Goal: Information Seeking & Learning: Learn about a topic

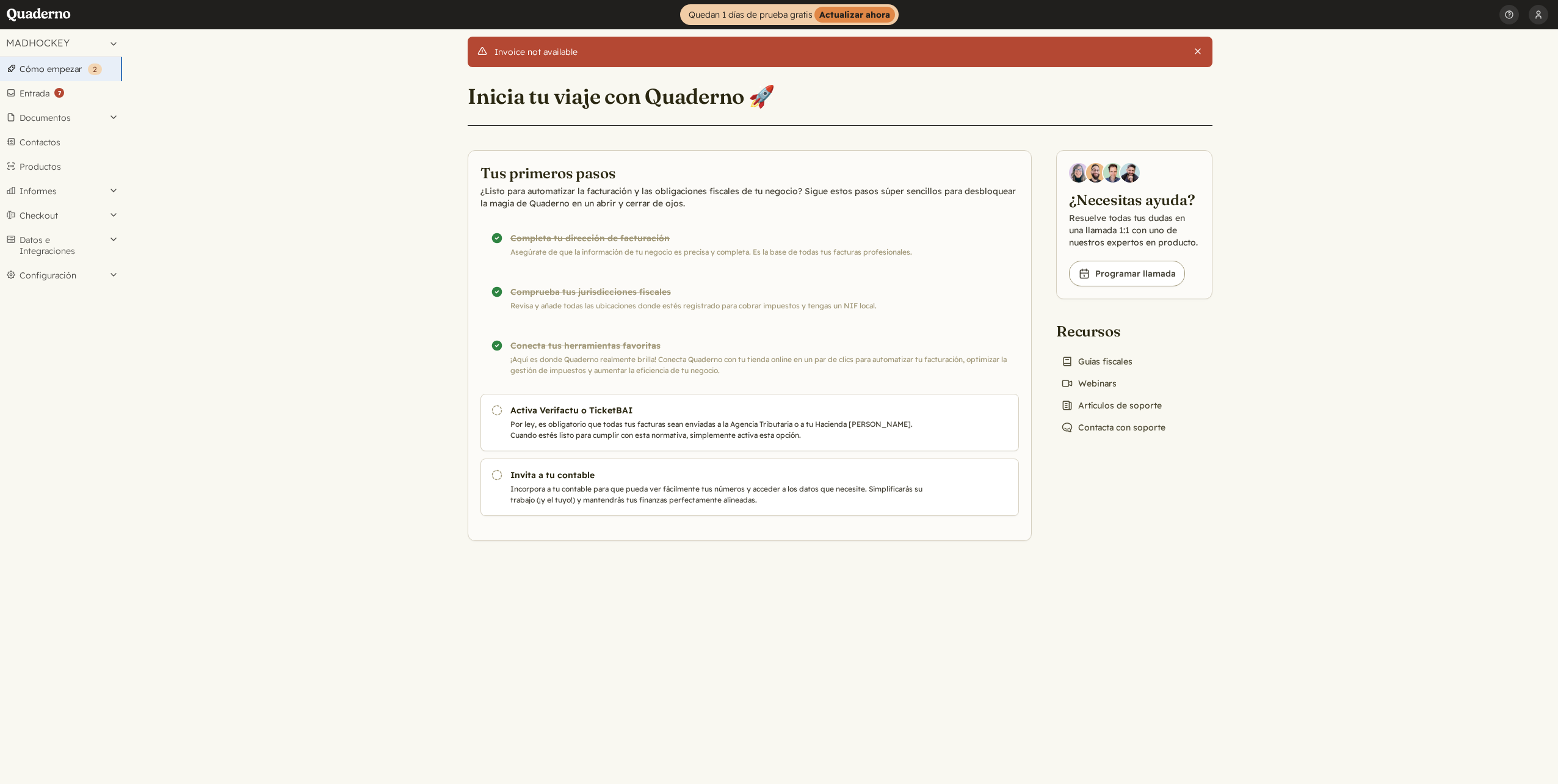
click at [1196, 47] on button "Cerrar" at bounding box center [1197, 51] width 9 height 9
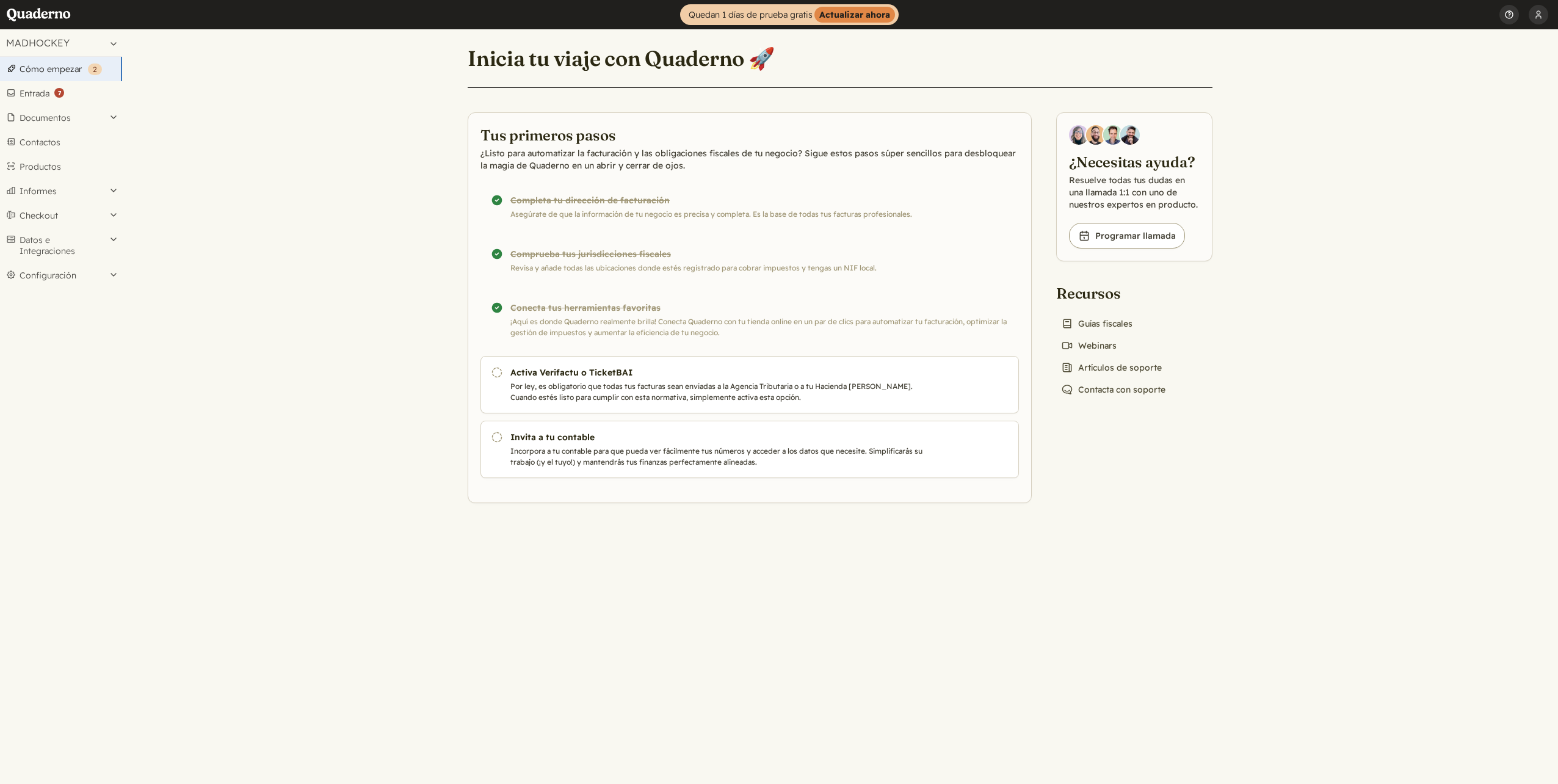
click at [1510, 9] on button "Ayuda" at bounding box center [1509, 14] width 20 height 29
click at [1402, 39] on link "Consigue ayuda" at bounding box center [1433, 44] width 170 height 21
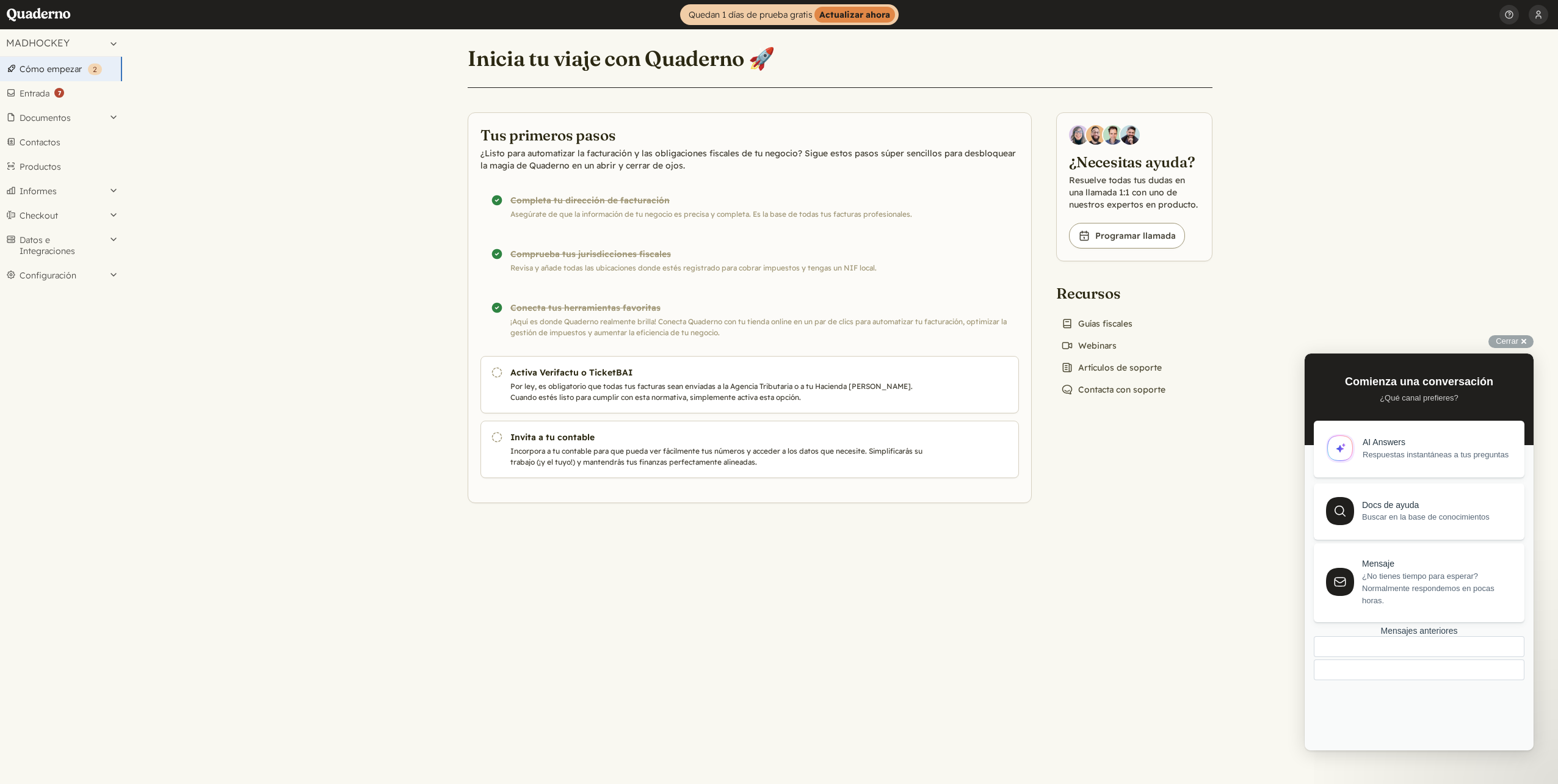
click at [1381, 455] on span "Respuestas instantáneas a tus preguntas" at bounding box center [1437, 454] width 147 height 12
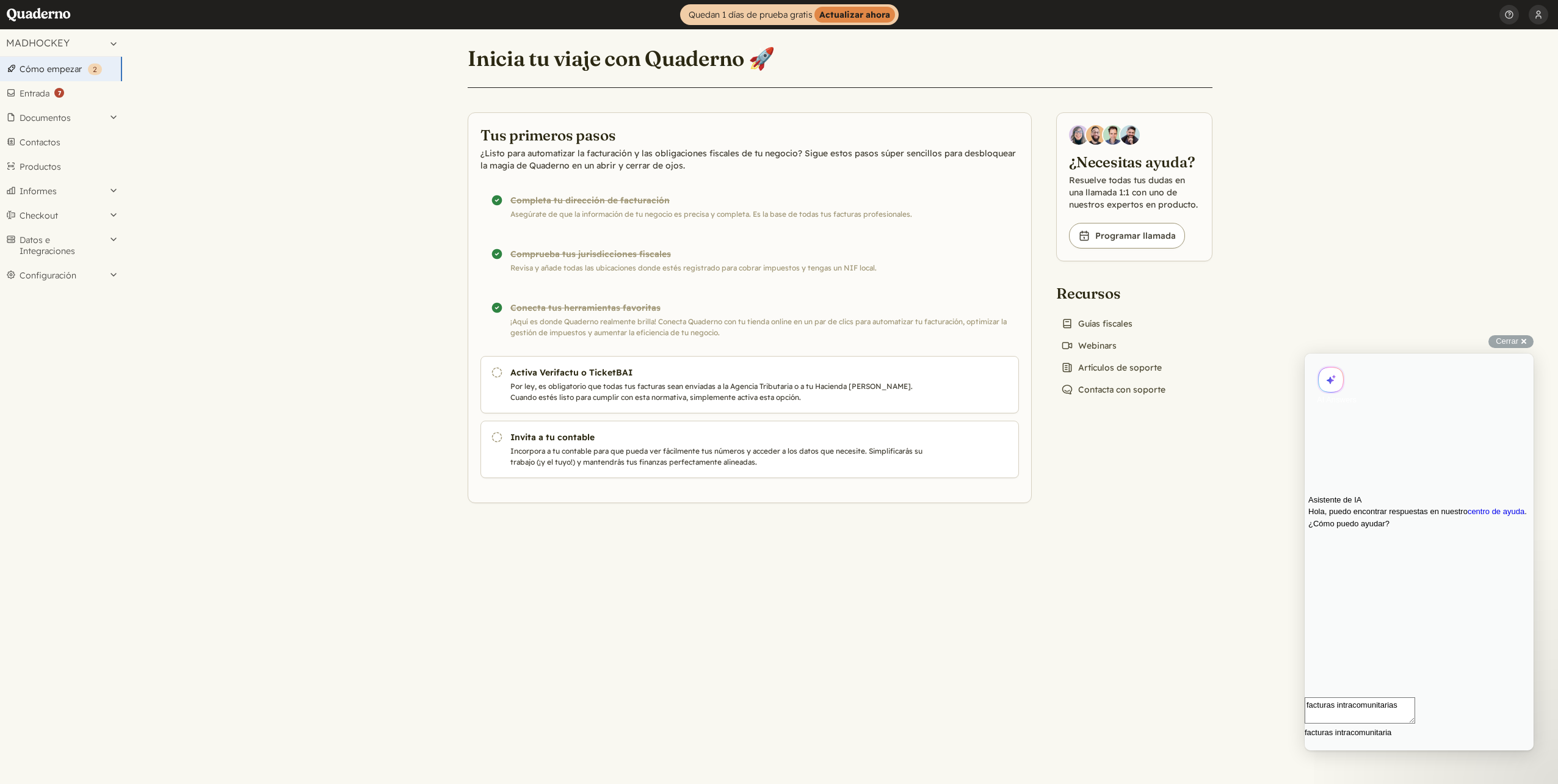
type textarea "facturas intracomunitarias"
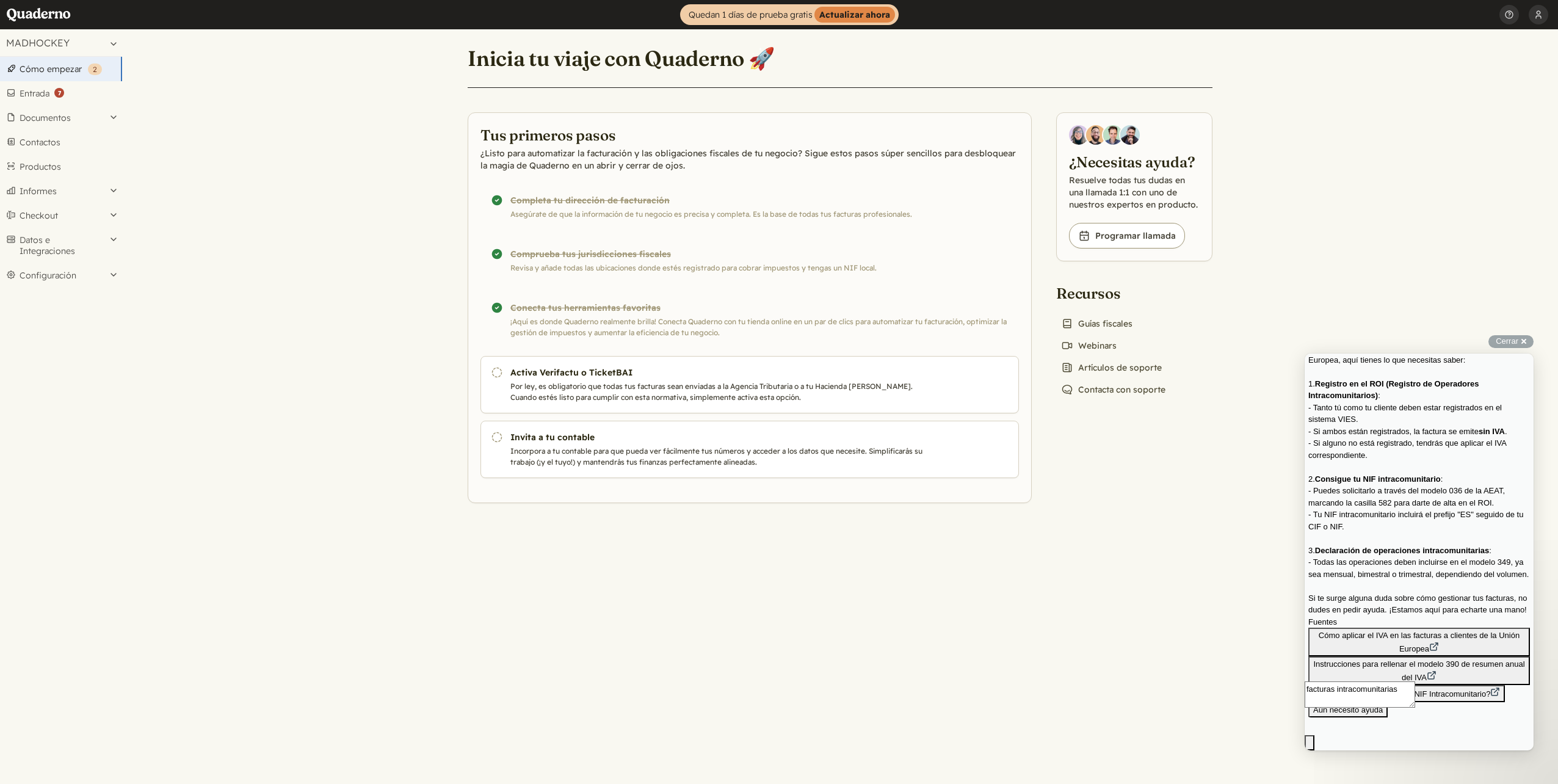
scroll to position [215, 0]
drag, startPoint x: 1332, startPoint y: 472, endPoint x: 1483, endPoint y: 482, distance: 151.3
click at [1483, 482] on div "Para emitir facturas intracomunitarias dentro de la Unión Europea, aquí tienes …" at bounding box center [1419, 522] width 222 height 360
drag, startPoint x: 1483, startPoint y: 482, endPoint x: 1464, endPoint y: 492, distance: 21.5
click at [1464, 492] on div "Para emitir facturas intracomunitarias dentro de la Unión Europea, aquí tienes …" at bounding box center [1419, 479] width 222 height 274
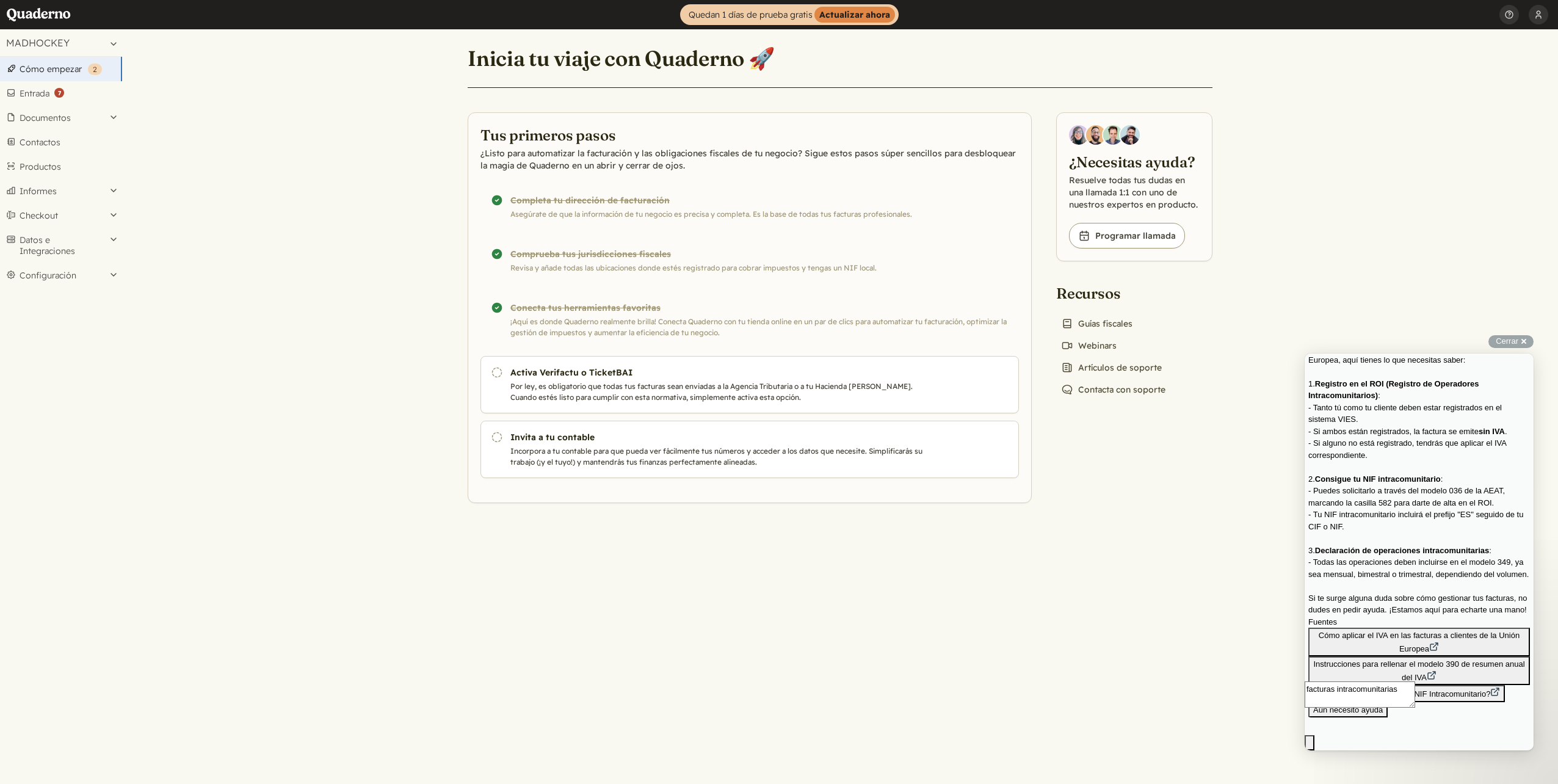
scroll to position [277, 0]
drag, startPoint x: 1340, startPoint y: 441, endPoint x: 1474, endPoint y: 501, distance: 146.8
click at [1474, 501] on div "Para emitir facturas intracomunitarias dentro de la Unión Europea, aquí tienes …" at bounding box center [1419, 479] width 222 height 274
drag, startPoint x: 1474, startPoint y: 501, endPoint x: 1393, endPoint y: 488, distance: 82.0
click at [1393, 488] on div "Para emitir facturas intracomunitarias dentro de la Unión Europea, aquí tienes …" at bounding box center [1419, 479] width 222 height 274
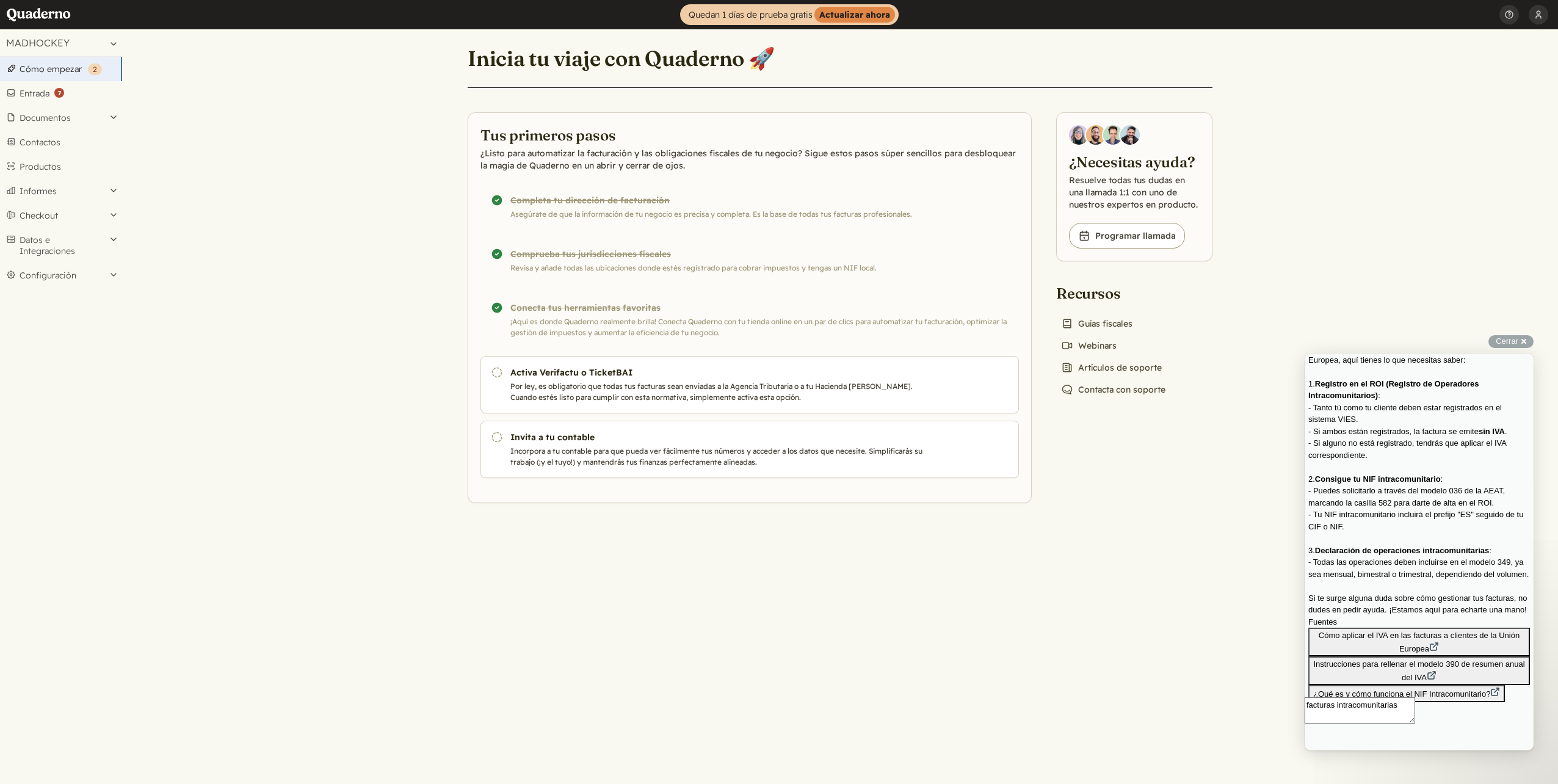
scroll to position [316, 0]
drag, startPoint x: 1345, startPoint y: 482, endPoint x: 1472, endPoint y: 545, distance: 141.8
click at [1472, 545] on div "Para emitir facturas intracomunitarias dentro de la Unión Europea, aquí tienes …" at bounding box center [1419, 479] width 222 height 274
drag, startPoint x: 1472, startPoint y: 545, endPoint x: 1411, endPoint y: 551, distance: 61.3
click at [1411, 551] on div "Para emitir facturas intracomunitarias dentro de la Unión Europea, aquí tienes …" at bounding box center [1419, 479] width 222 height 274
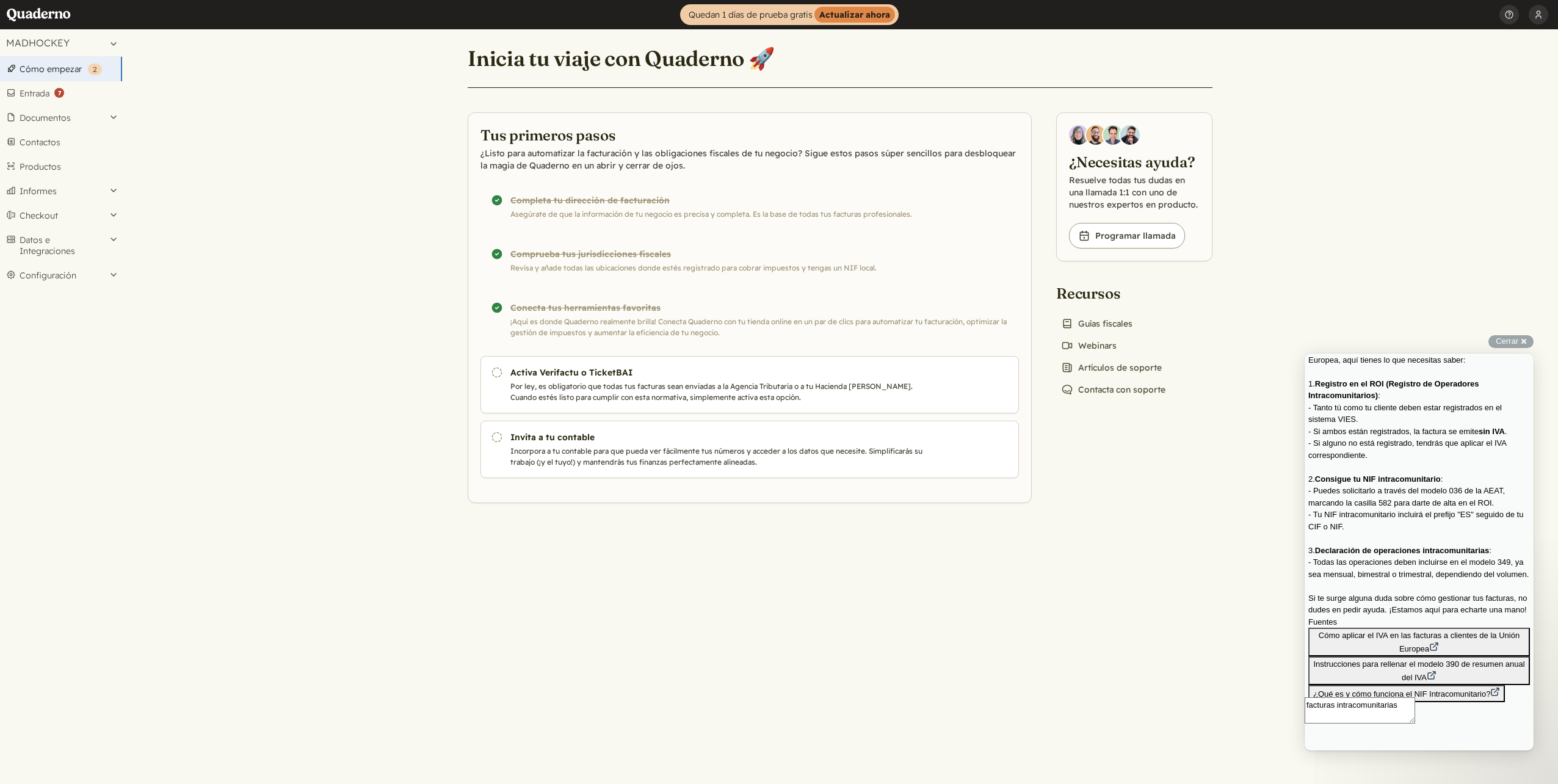
scroll to position [378, 0]
drag, startPoint x: 1330, startPoint y: 512, endPoint x: 1410, endPoint y: 551, distance: 89.0
click at [1410, 551] on div "Para emitir facturas intracomunitarias dentro de la Unión Europea, aquí tienes …" at bounding box center [1419, 522] width 222 height 360
click at [1410, 551] on div "Para emitir facturas intracomunitarias dentro de la Unión Europea, aquí tienes …" at bounding box center [1419, 479] width 222 height 274
click at [1394, 627] on button "Cómo aplicar el IVA en las facturas a clientes de la Unión Europea" at bounding box center [1419, 641] width 222 height 29
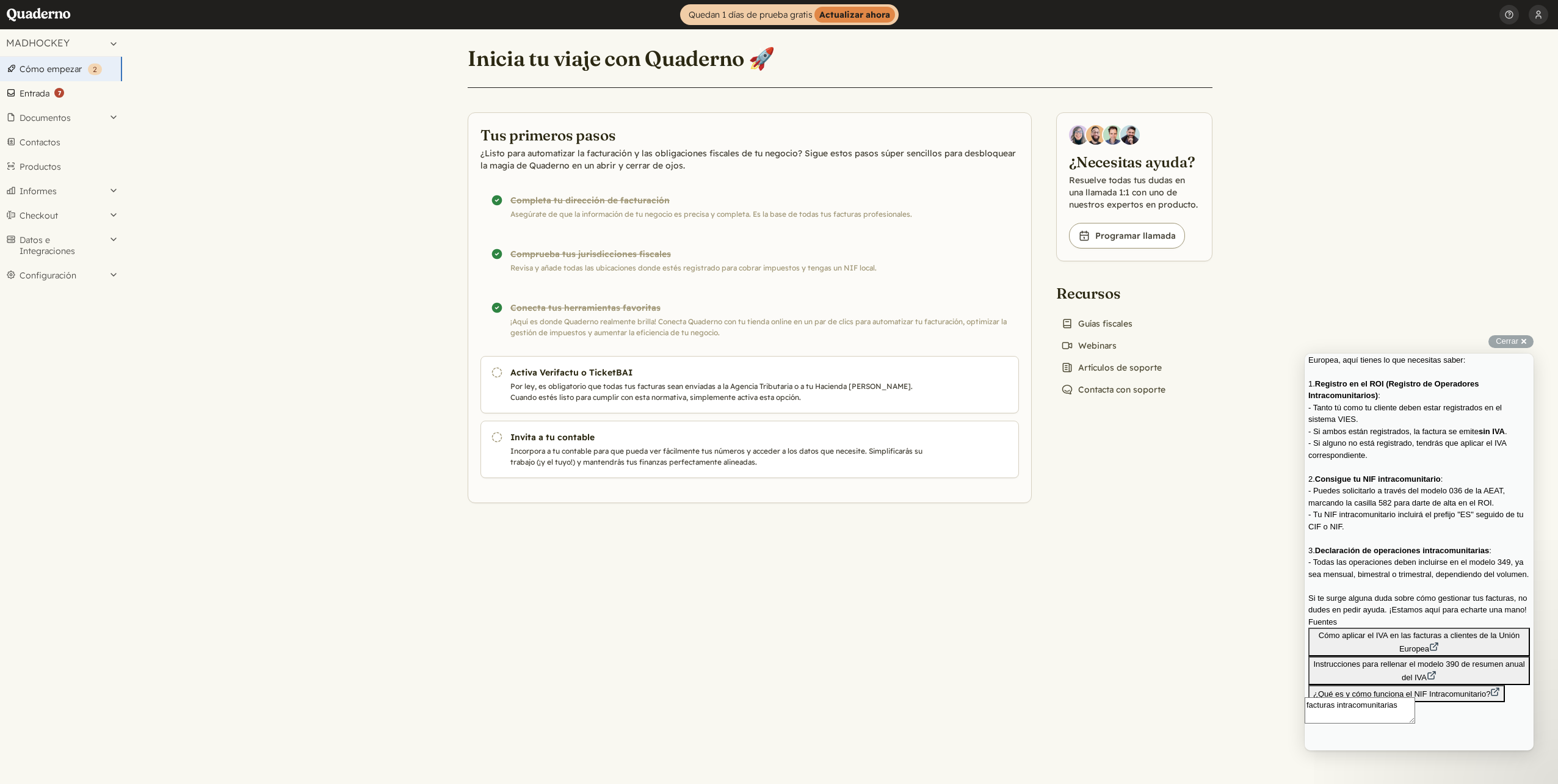
click at [43, 89] on link "Entrada ( 7 )" at bounding box center [61, 93] width 122 height 24
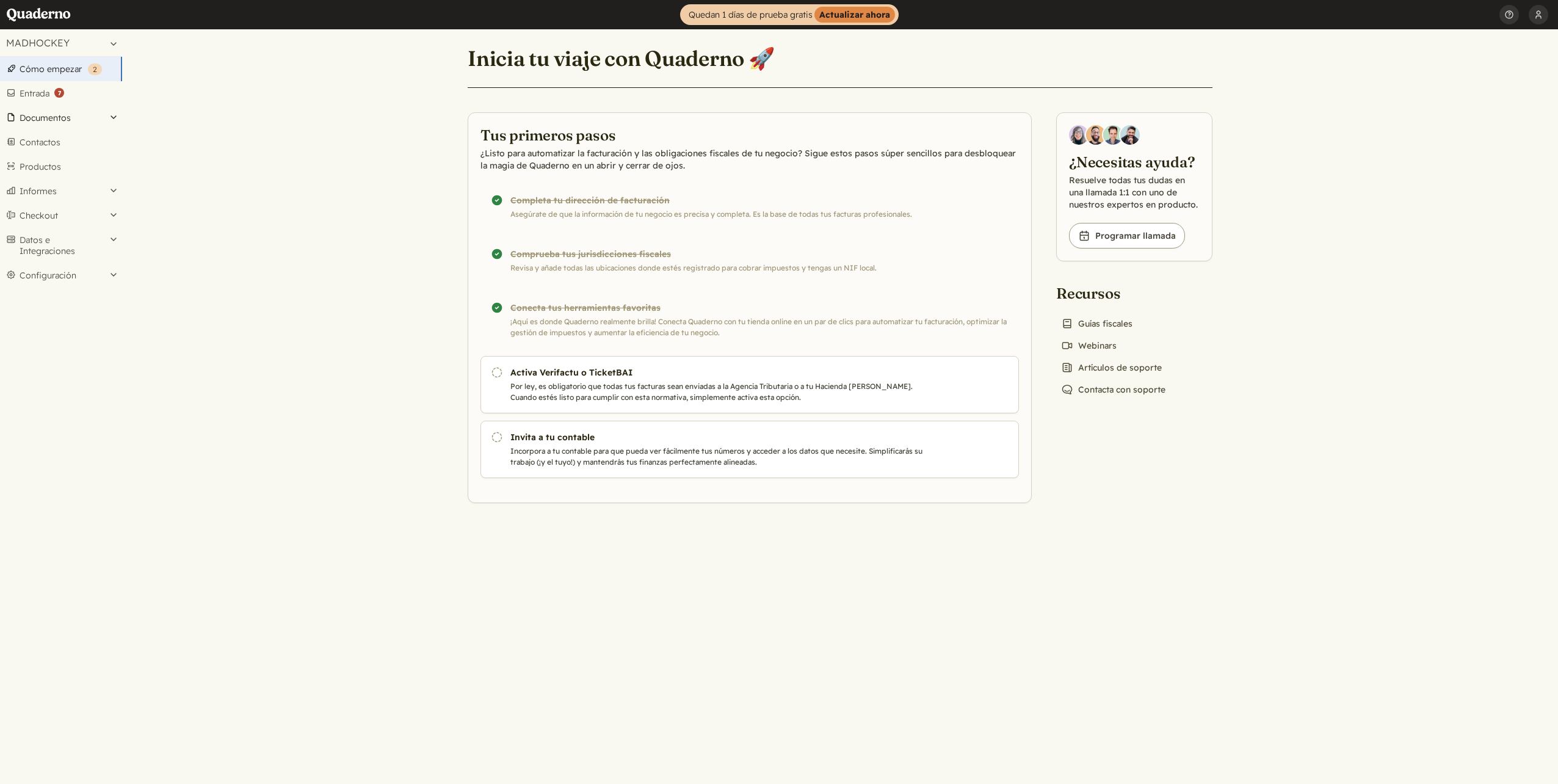
click at [48, 122] on button "Documentos" at bounding box center [61, 117] width 122 height 24
click at [42, 225] on link "Gastos" at bounding box center [61, 224] width 122 height 17
click at [80, 241] on button "Datos e Integraciones" at bounding box center [61, 245] width 122 height 35
click at [76, 272] on link "Integraciones" at bounding box center [61, 271] width 122 height 17
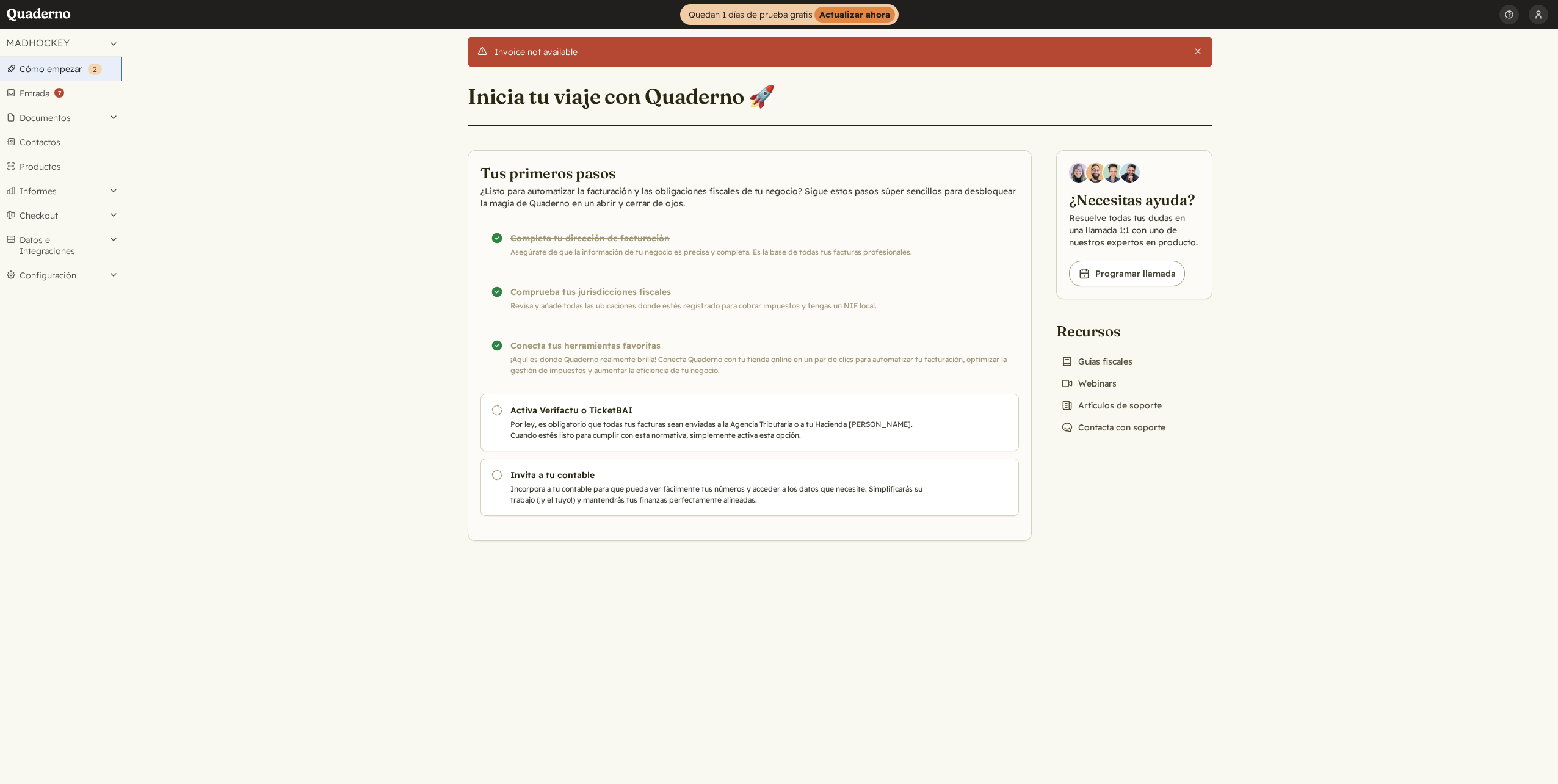
drag, startPoint x: 477, startPoint y: 157, endPoint x: 448, endPoint y: 139, distance: 34.1
